Goal: Find contact information: Find contact information

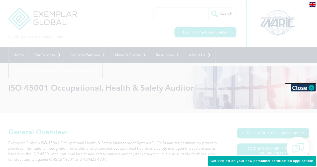
click at [311, 5] on img at bounding box center [312, 4] width 6 height 5
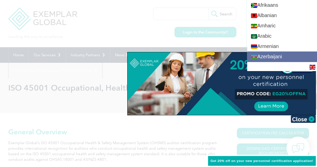
click at [282, 56] on link "Azerbaijani" at bounding box center [282, 56] width 70 height 10
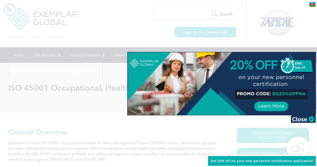
type input "Axtar"
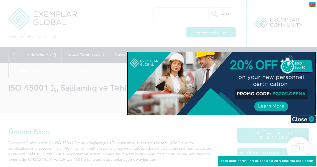
click at [110, 68] on div at bounding box center [158, 83] width 317 height 167
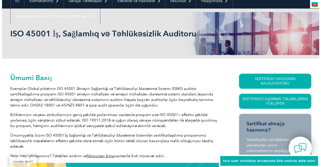
scroll to position [66, 0]
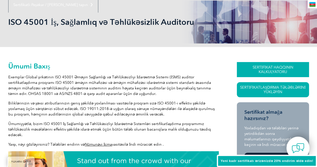
click at [279, 68] on font "SERTİFİKAT HAQQININ KALKULYATORU" at bounding box center [272, 69] width 41 height 9
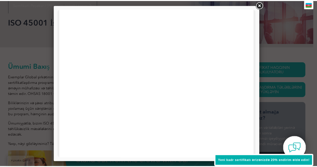
scroll to position [139, 0]
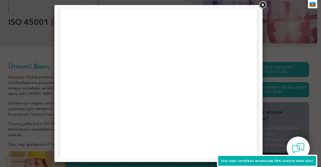
click at [263, 5] on link at bounding box center [262, 5] width 9 height 9
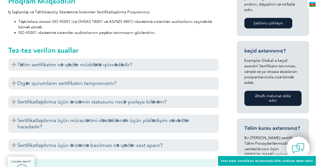
scroll to position [298, 0]
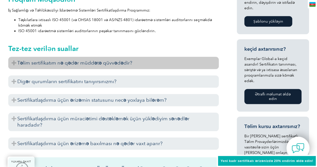
click at [73, 60] on font "Təlim sertifikatım nə qədər müddətə qüvvədədir?" at bounding box center [74, 63] width 115 height 6
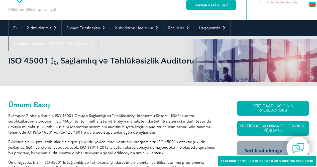
scroll to position [32, 0]
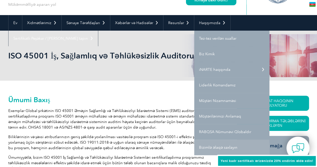
click at [225, 149] on font "Bizimlə əlaqə saxlayın" at bounding box center [218, 147] width 38 height 5
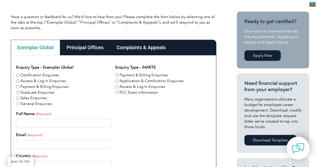
type input "Axtar"
type input "Təqdim et"
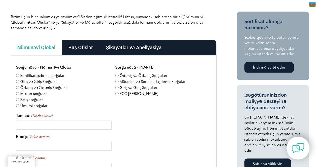
click at [86, 42] on div "Baş Ofislər" at bounding box center [81, 48] width 38 height 16
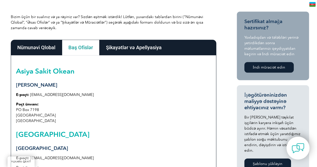
click at [121, 47] on font "Şikayətlər və Apellyasiya" at bounding box center [134, 47] width 56 height 6
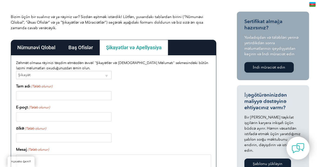
click at [68, 44] on font "Baş Ofislər" at bounding box center [80, 47] width 25 height 6
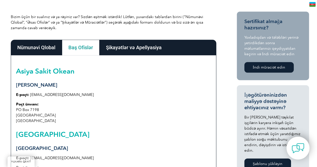
click at [46, 46] on font "Nümunəvi Qlobal" at bounding box center [36, 47] width 38 height 6
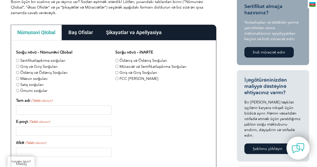
scroll to position [115, 0]
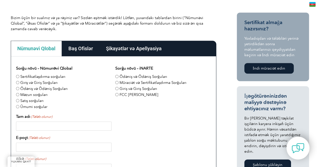
click at [38, 51] on font "Nümunəvi Qlobal" at bounding box center [36, 48] width 38 height 6
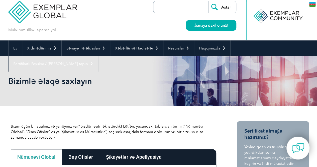
scroll to position [0, 0]
